Goal: Check status: Check status

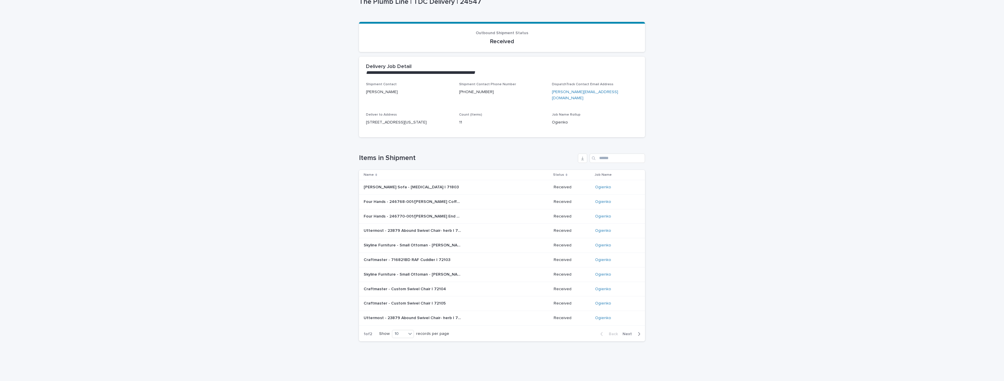
scroll to position [64, 0]
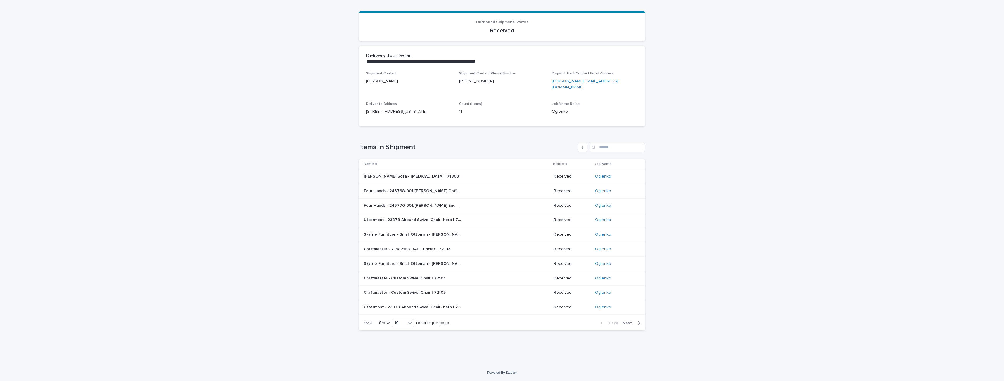
click at [427, 306] on p "Uttermost - 23879 Abound Swivel Chair- herb | 72108" at bounding box center [413, 307] width 98 height 6
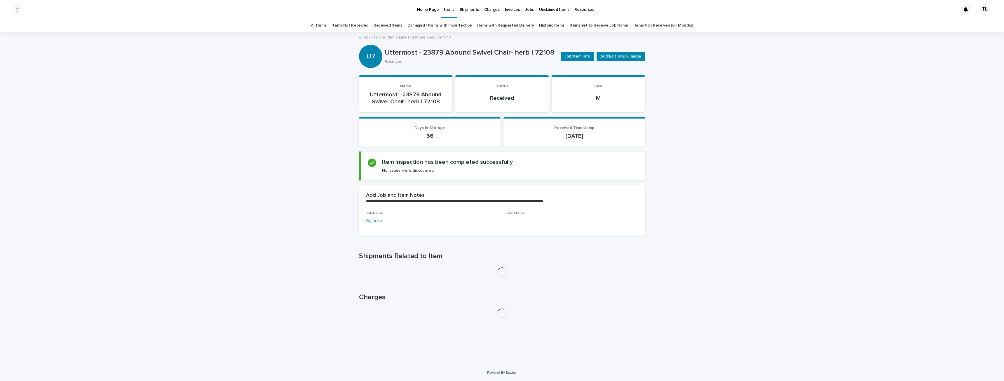
click at [434, 25] on link "Damaged / Items with Imperfection" at bounding box center [440, 26] width 65 height 14
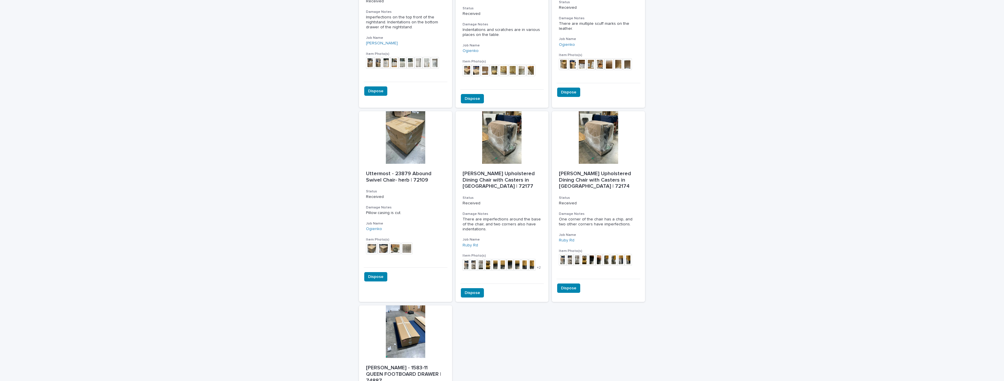
scroll to position [146, 0]
click at [404, 144] on div at bounding box center [405, 137] width 93 height 53
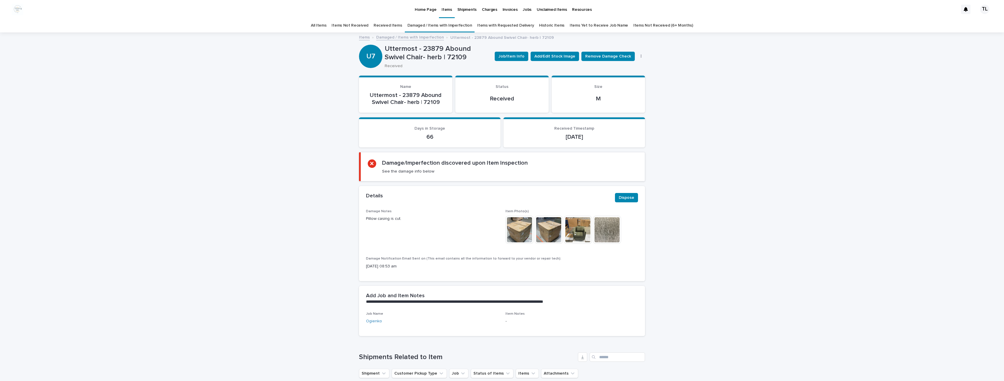
click at [572, 234] on img at bounding box center [578, 230] width 28 height 28
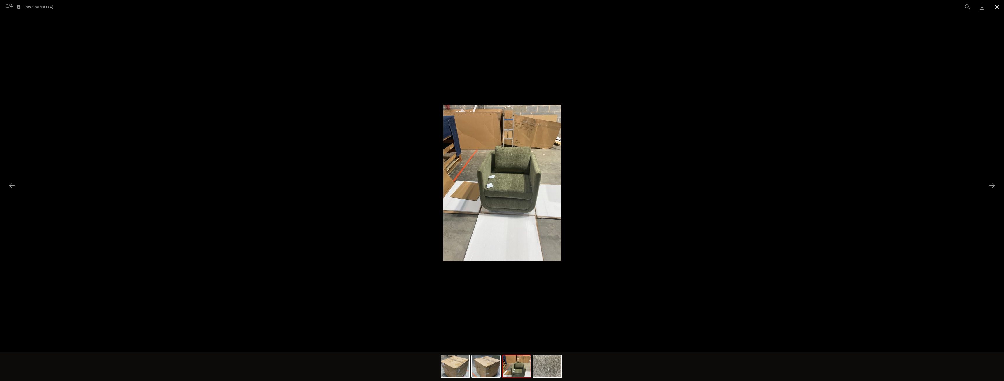
click at [996, 10] on button "Close gallery" at bounding box center [997, 7] width 15 height 14
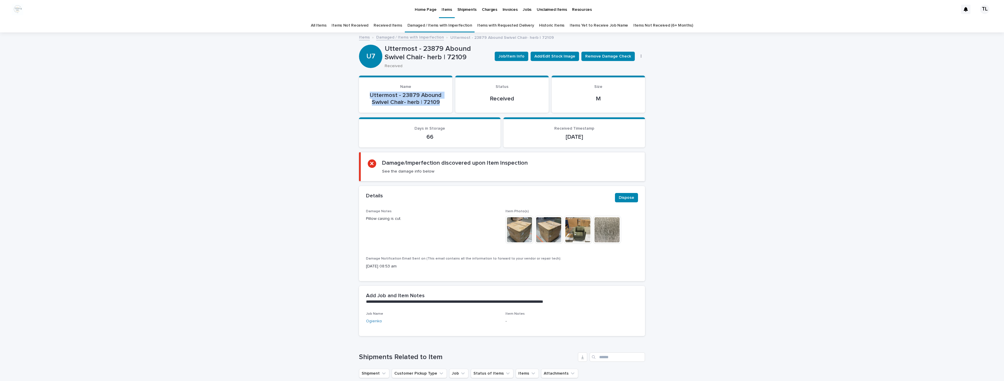
drag, startPoint x: 370, startPoint y: 95, endPoint x: 438, endPoint y: 105, distance: 69.0
click at [438, 105] on p "Uttermost - 23879 Abound Swivel Chair- herb | 72109" at bounding box center [405, 99] width 79 height 14
copy p "Uttermost - 23879 Abound Swivel Chair- herb | 72109"
click at [464, 9] on p "Shipments" at bounding box center [466, 6] width 19 height 12
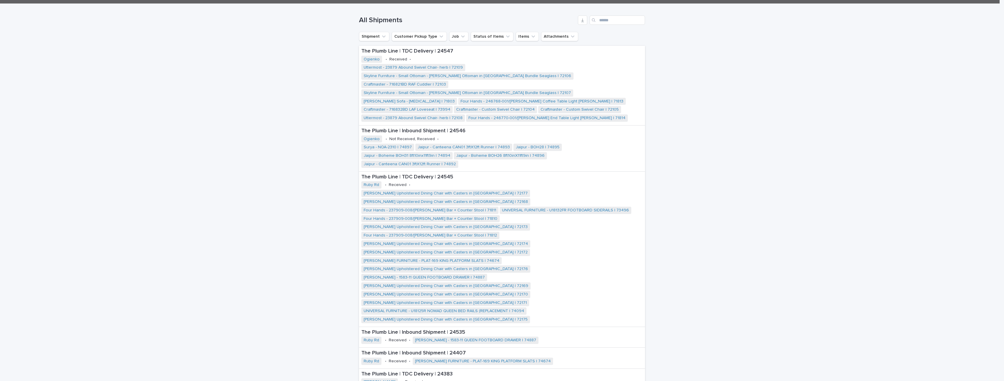
scroll to position [146, 0]
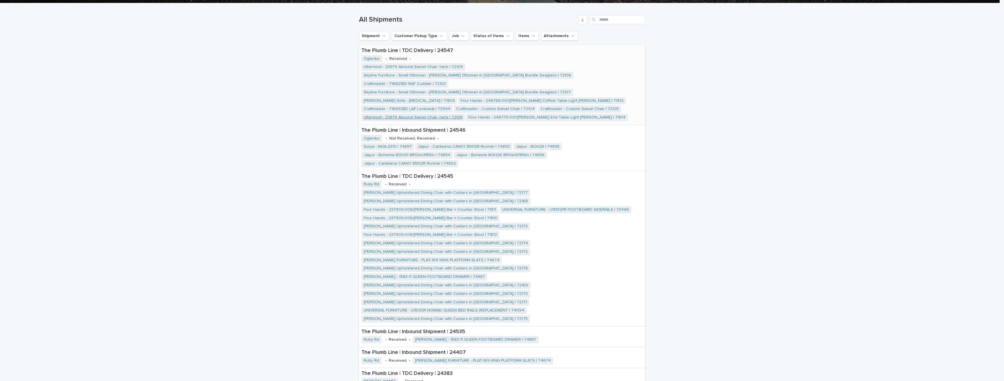
click at [422, 115] on link "Uttermost - 23879 Abound Swivel Chair- herb | 72108" at bounding box center [413, 117] width 99 height 5
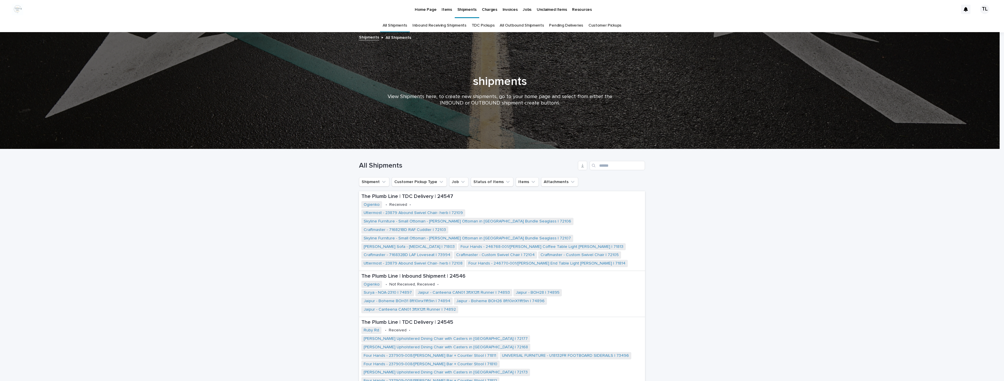
scroll to position [19, 0]
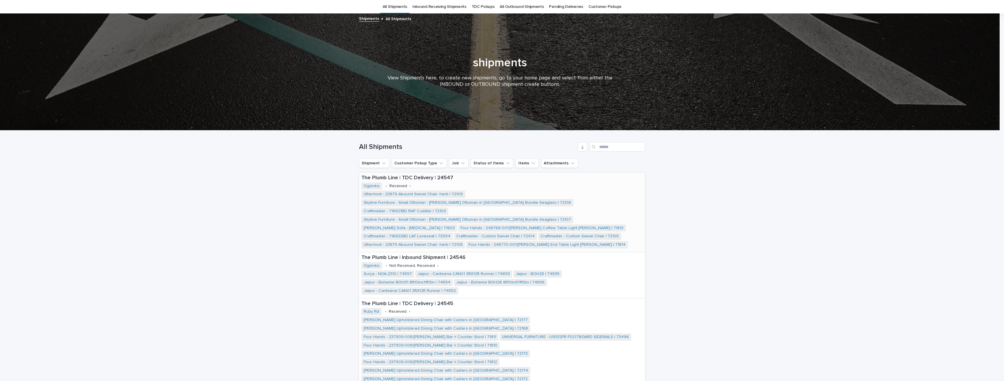
click at [398, 190] on div "The Plumb Line | TDC Delivery | 24547 Ogienko • Received • Uttermost - 23879 Ab…" at bounding box center [502, 212] width 286 height 79
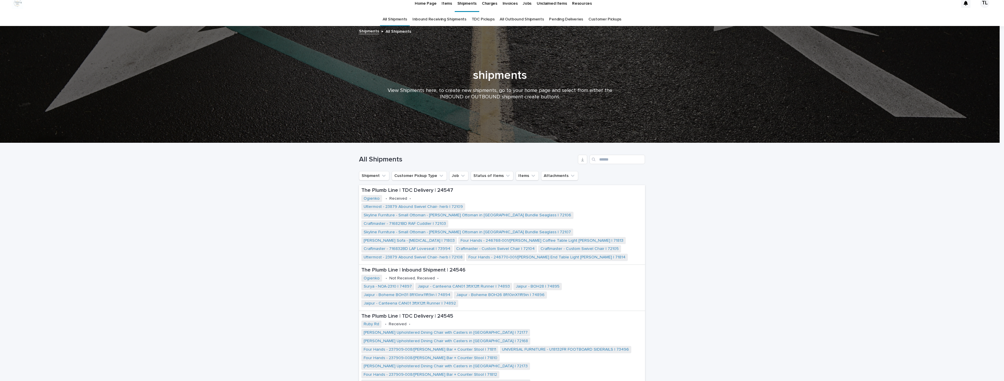
scroll to position [19, 0]
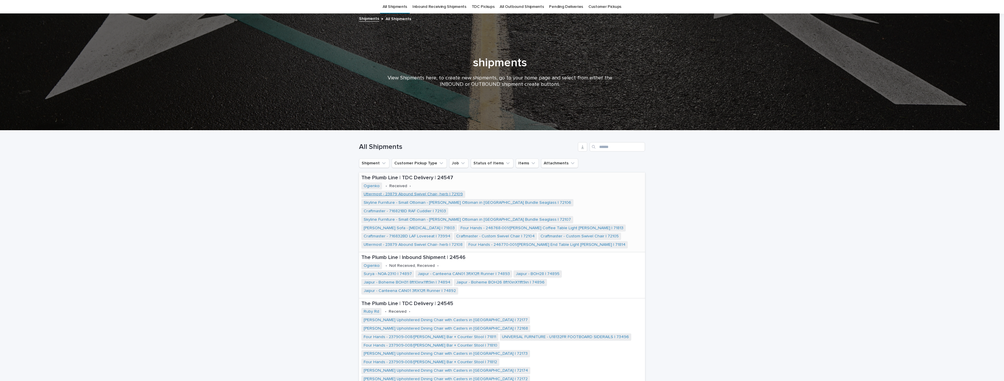
click at [406, 194] on link "Uttermost - 23879 Abound Swivel Chair- herb | 72109" at bounding box center [413, 194] width 99 height 5
